Goal: Information Seeking & Learning: Learn about a topic

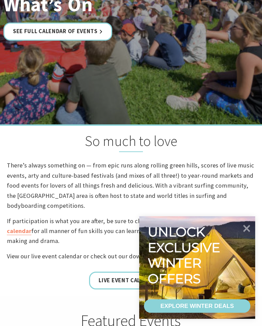
scroll to position [120, 0]
click at [28, 35] on link "See Full Calendar of Events" at bounding box center [57, 32] width 109 height 18
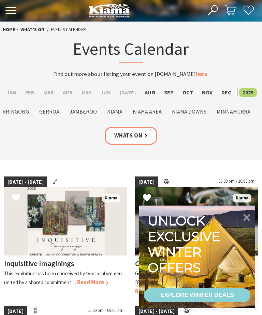
click at [151, 91] on label "Aug" at bounding box center [149, 92] width 17 height 9
click at [0, 0] on input "Aug" at bounding box center [0, 0] width 0 height 0
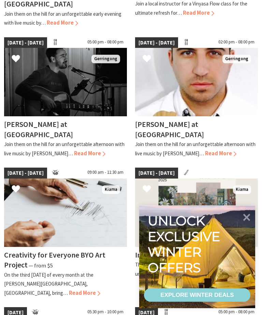
scroll to position [400, 0]
click at [21, 37] on span "[DATE] - [DATE]" at bounding box center [25, 42] width 43 height 11
